Goal: Information Seeking & Learning: Learn about a topic

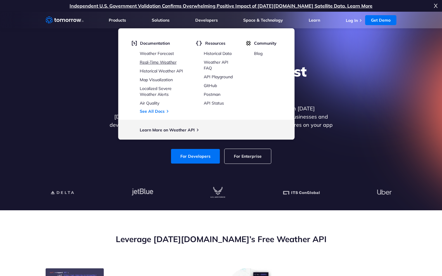
click at [158, 63] on link "Real-Time Weather" at bounding box center [158, 62] width 37 height 5
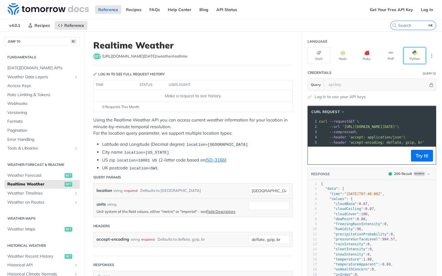
click at [415, 56] on button "Python" at bounding box center [415, 55] width 23 height 17
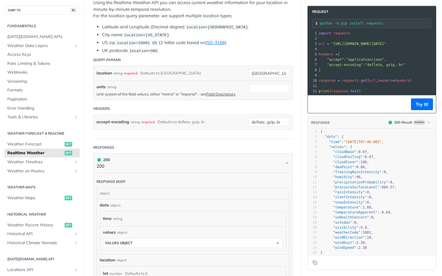
scroll to position [0, 1]
